Goal: Information Seeking & Learning: Learn about a topic

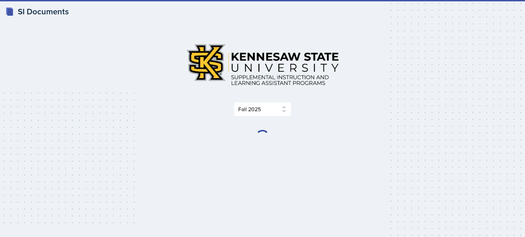
select select "2bed604d-1099-4043-b1bc-2365e8740244"
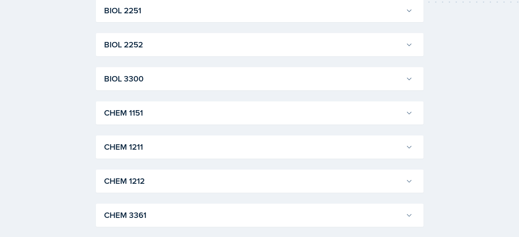
scroll to position [273, 0]
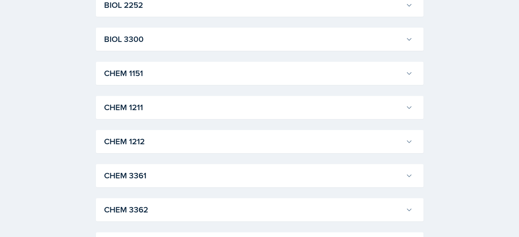
click at [116, 107] on h3 "CHEM 1211" at bounding box center [253, 107] width 299 height 12
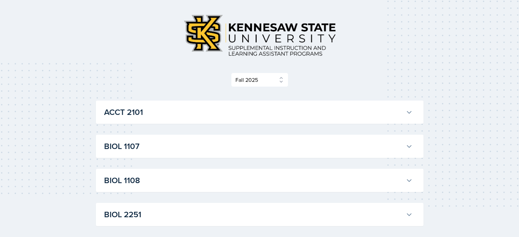
scroll to position [0, 0]
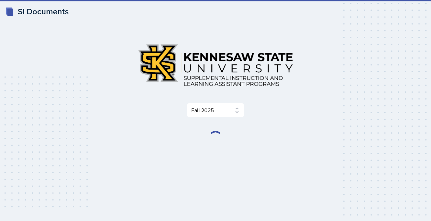
select select "2bed604d-1099-4043-b1bc-2365e8740244"
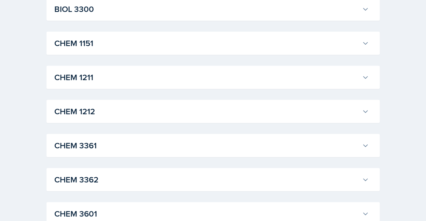
scroll to position [307, 0]
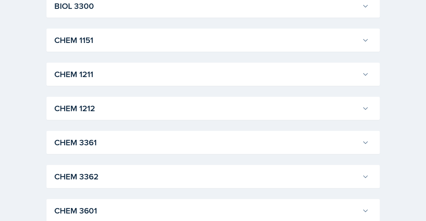
click at [76, 76] on h3 "CHEM 1211" at bounding box center [207, 74] width 305 height 12
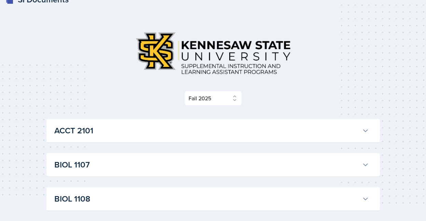
scroll to position [0, 0]
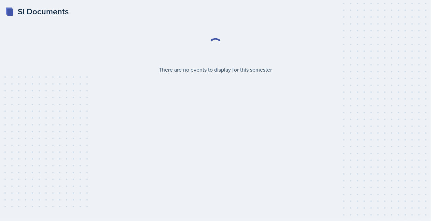
select select "2bed604d-1099-4043-b1bc-2365e8740244"
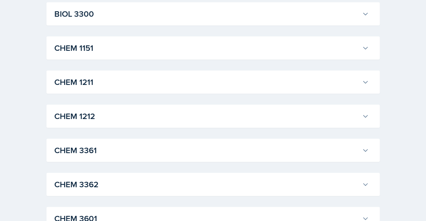
scroll to position [307, 0]
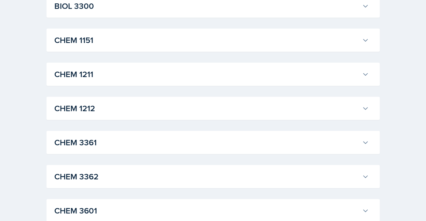
click at [66, 73] on h3 "CHEM 1211" at bounding box center [207, 74] width 305 height 12
